Goal: Find specific page/section: Find specific page/section

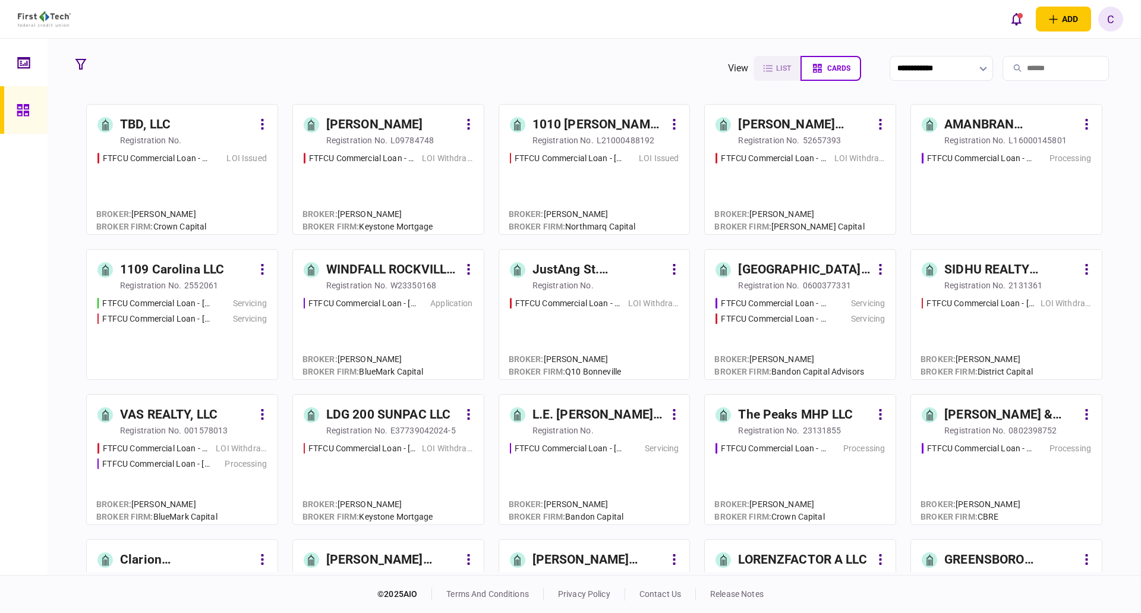
click at [475, 61] on section "**********" at bounding box center [594, 69] width 1048 height 30
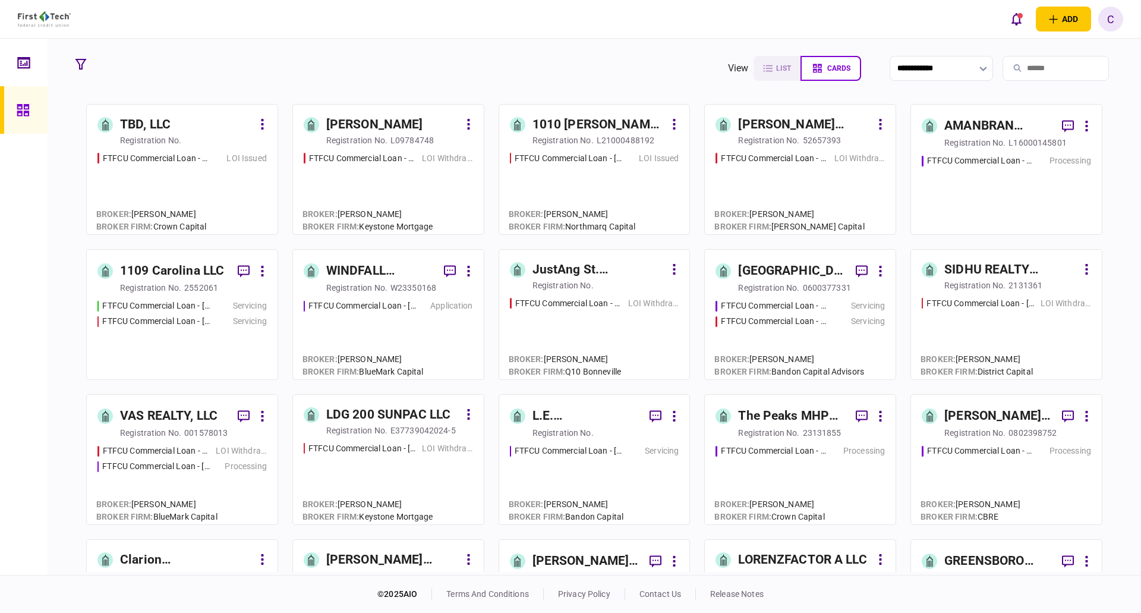
click at [586, 123] on div "1010 [PERSON_NAME] ST LLC" at bounding box center [599, 124] width 133 height 19
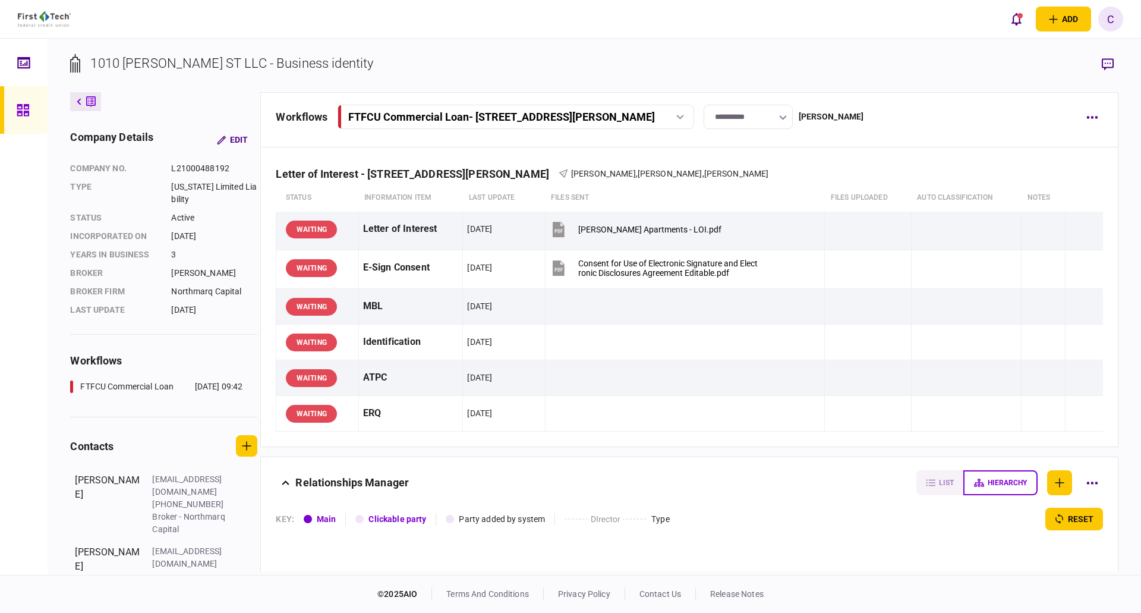
click at [33, 111] on div at bounding box center [26, 110] width 19 height 48
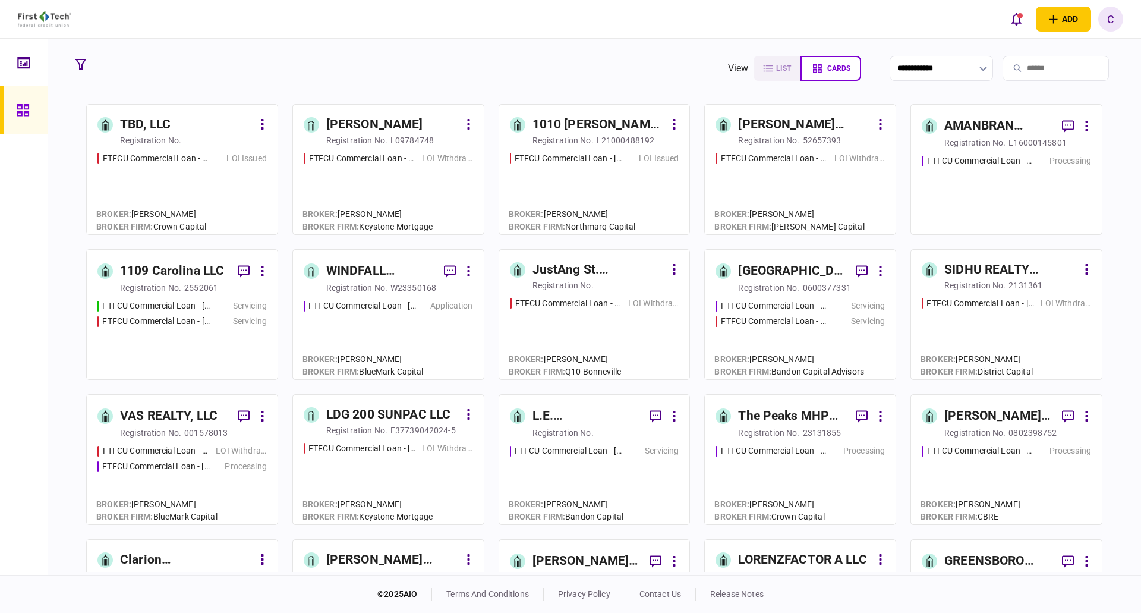
click at [411, 121] on div "[PERSON_NAME]" at bounding box center [374, 124] width 97 height 19
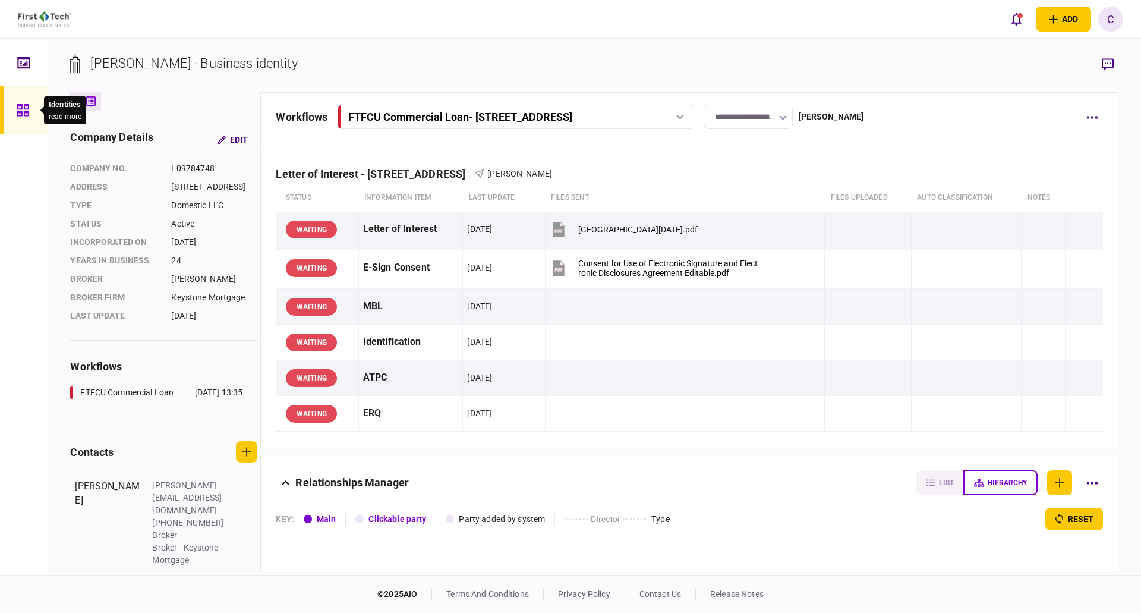
click at [30, 121] on div at bounding box center [26, 110] width 19 height 48
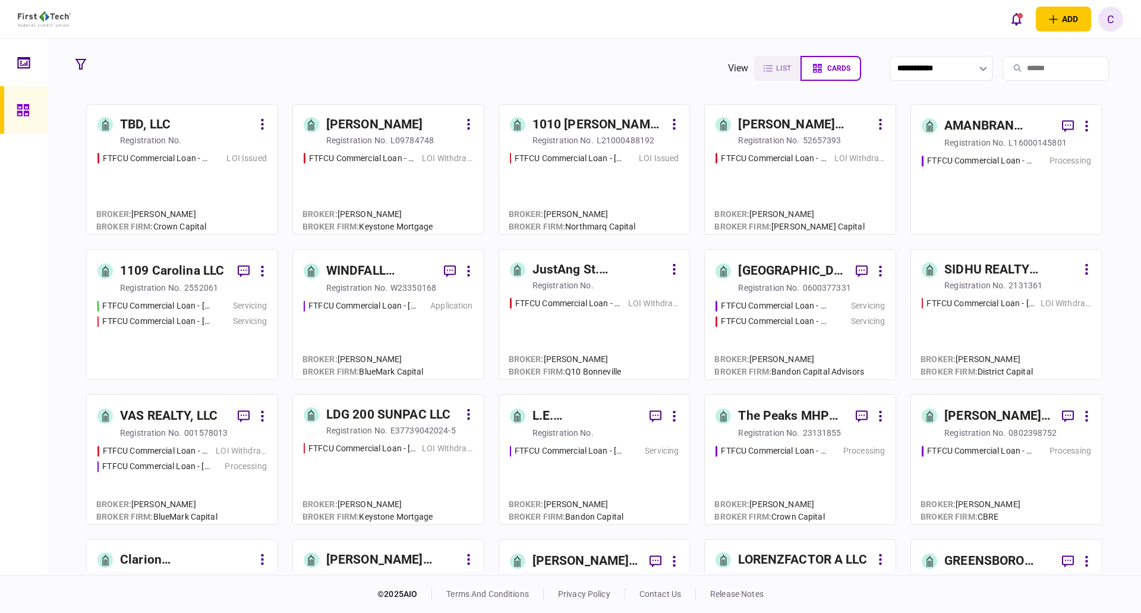
click at [779, 172] on div "FTFCU Commercial Loan - [STREET_ADDRESS] LOI Withdrawn/Declined" at bounding box center [800, 188] width 169 height 72
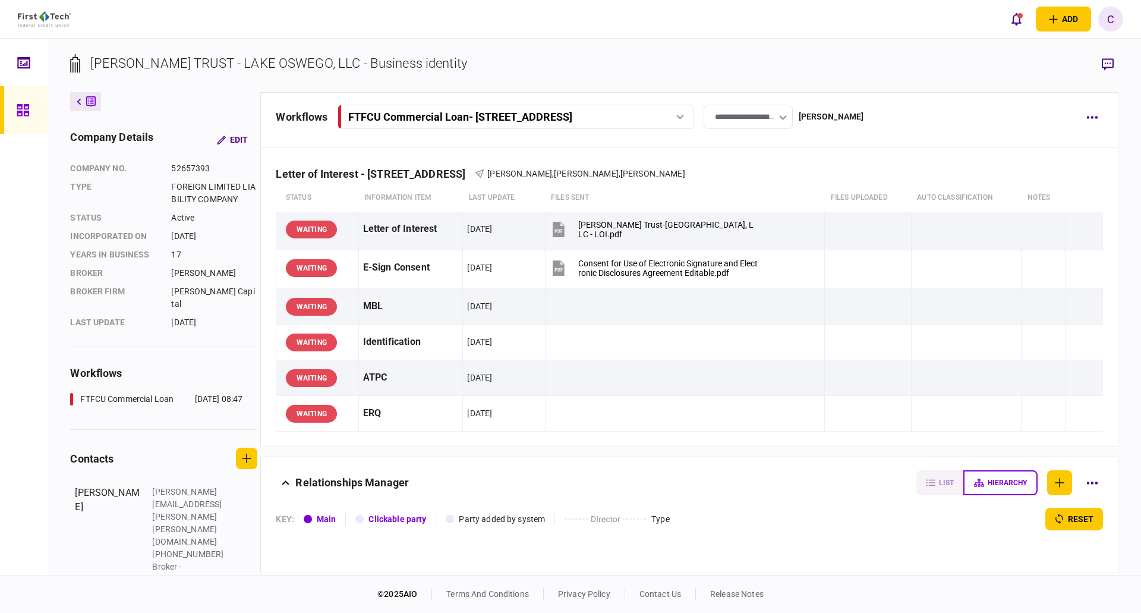
click at [23, 115] on icon at bounding box center [23, 110] width 13 height 14
